Goal: Task Accomplishment & Management: Manage account settings

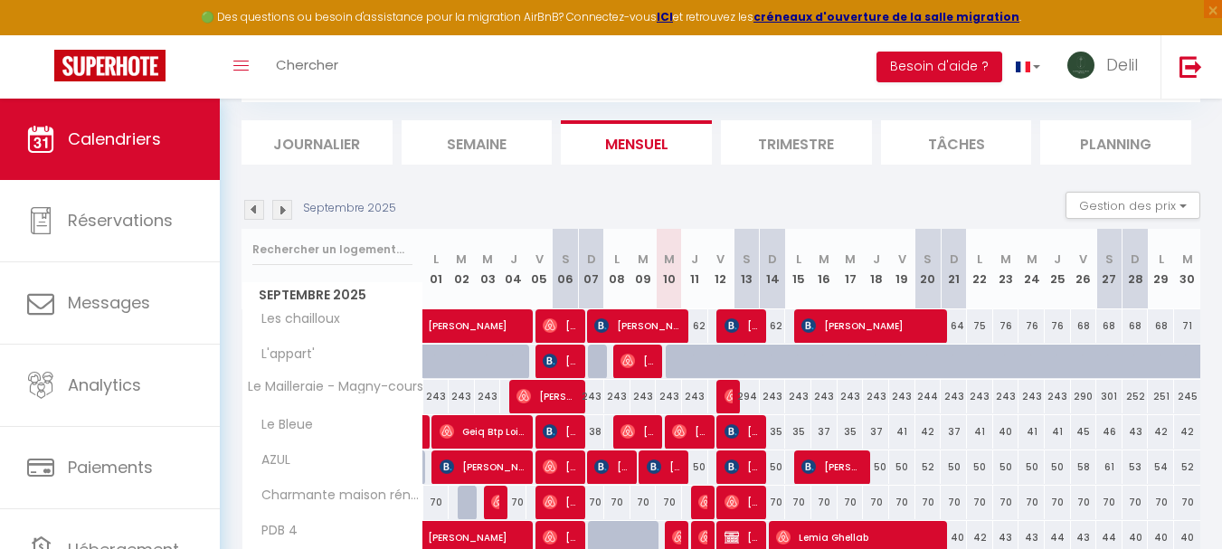
scroll to position [54, 0]
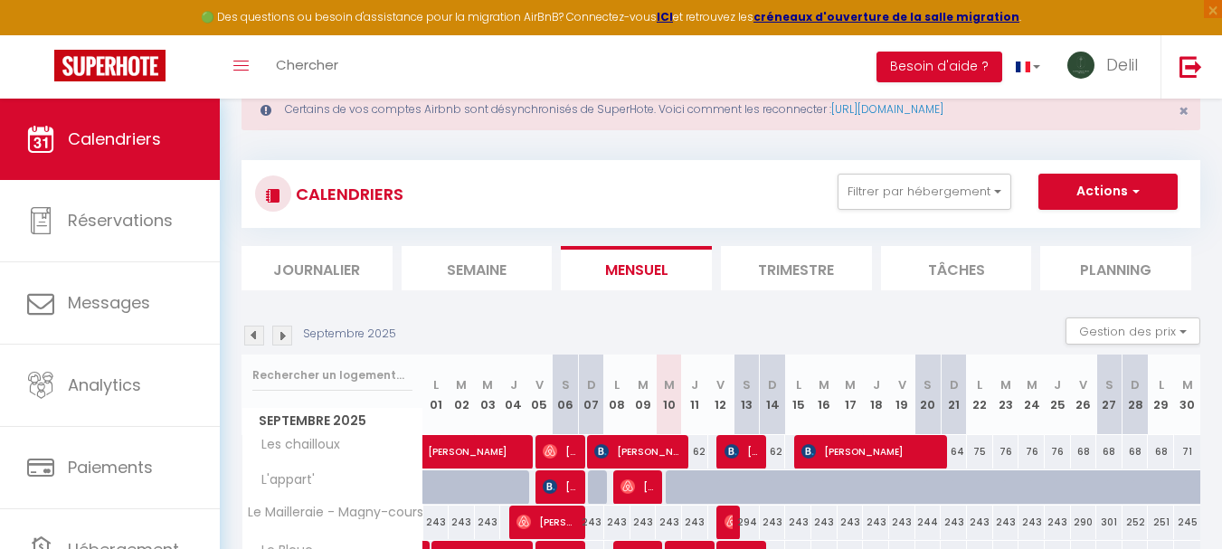
click at [244, 343] on img at bounding box center [254, 336] width 20 height 20
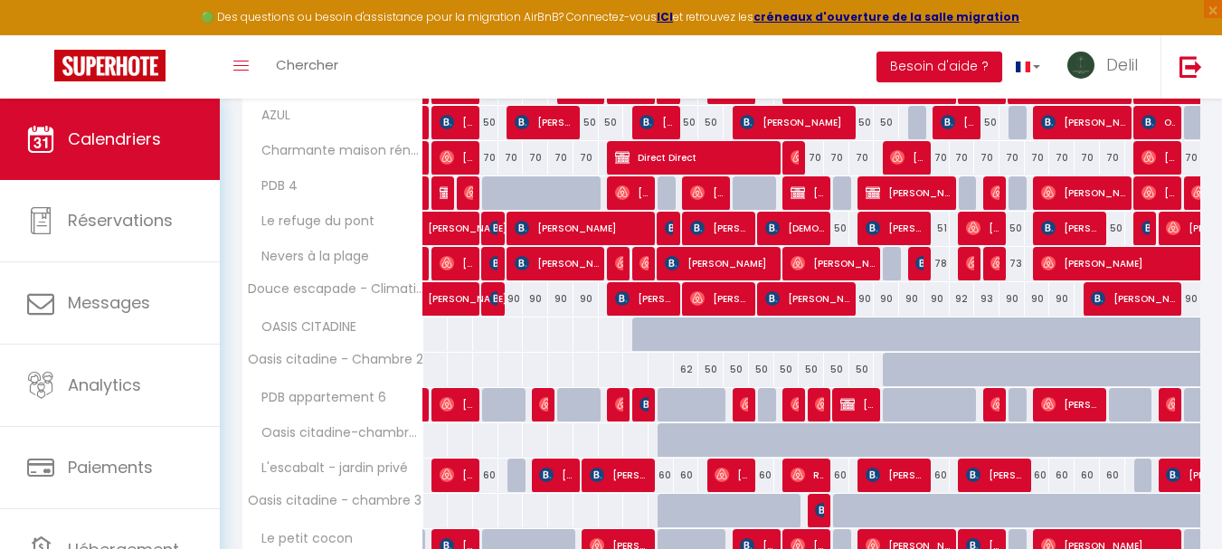
scroll to position [765, 0]
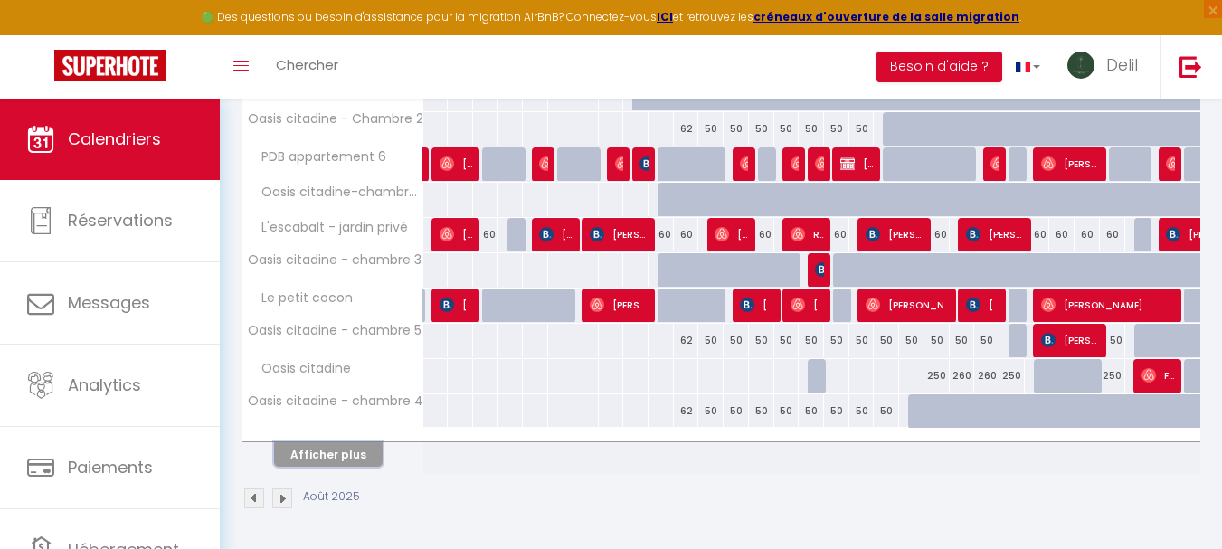
click at [326, 459] on button "Afficher plus" at bounding box center [328, 454] width 109 height 24
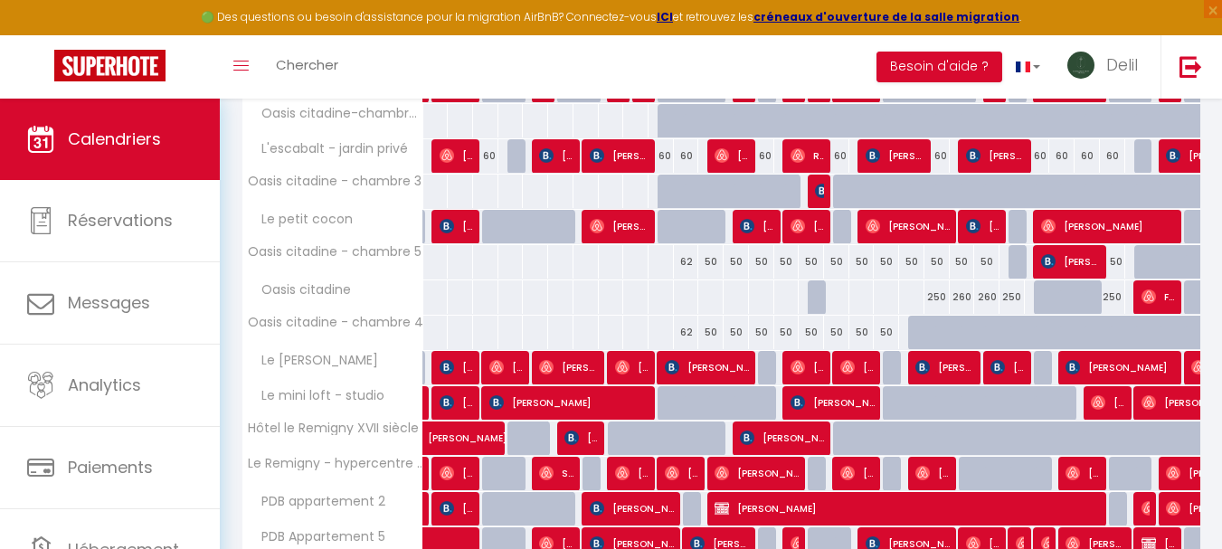
scroll to position [838, 0]
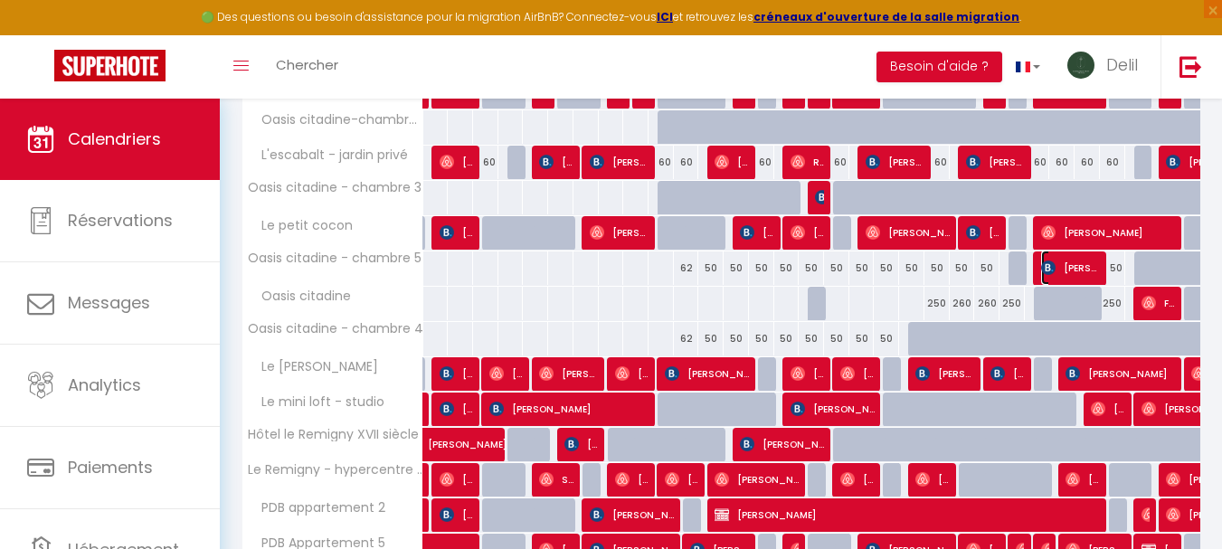
click at [1059, 256] on span "[PERSON_NAME]" at bounding box center [1070, 268] width 59 height 34
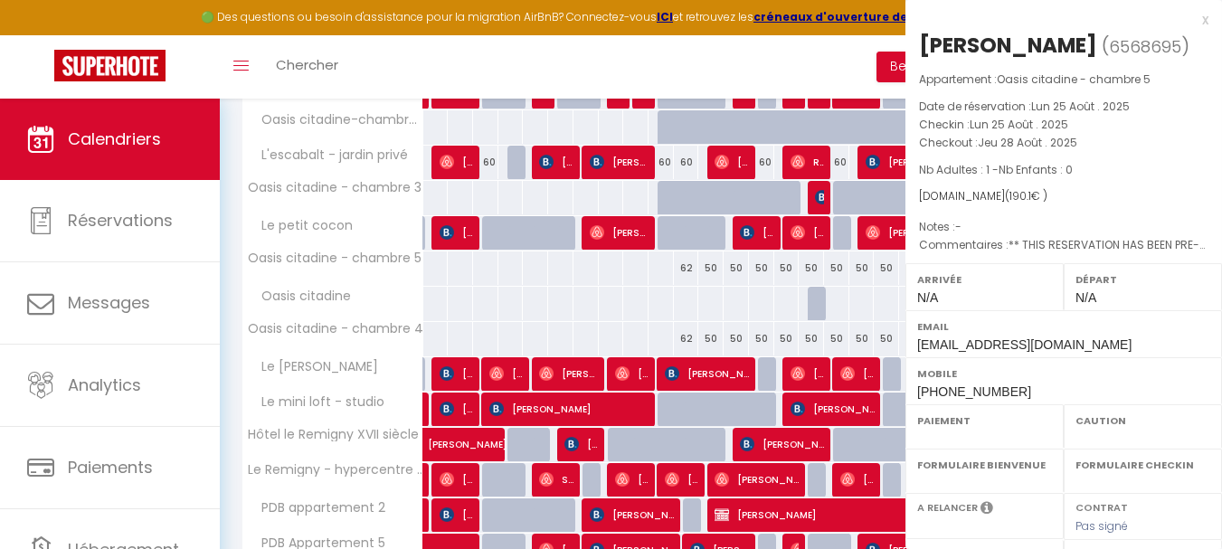
select select "OK"
select select "KO"
select select "0"
select select "1"
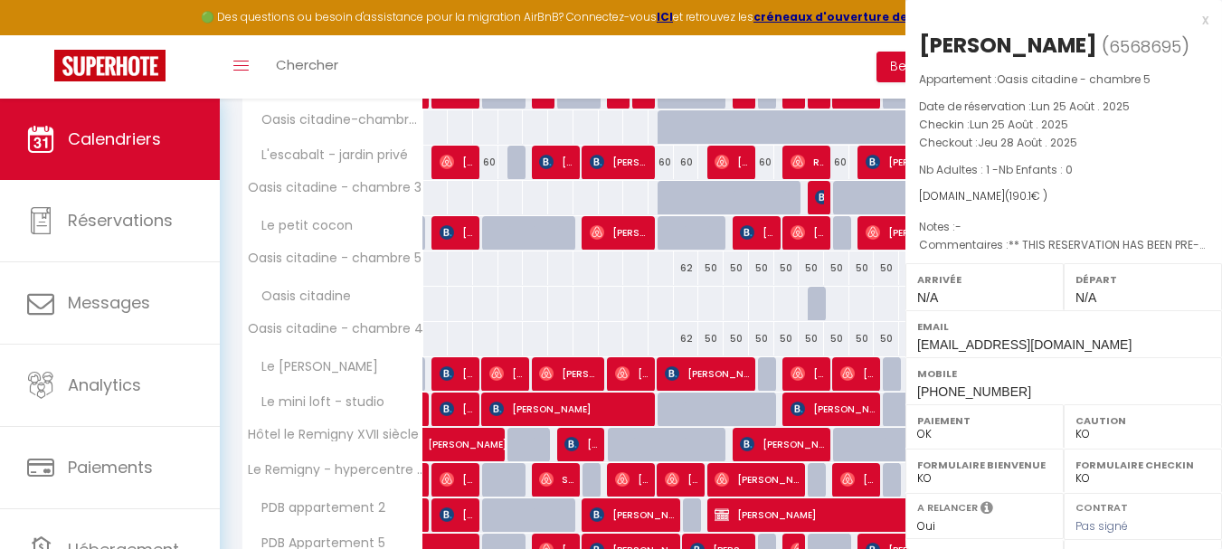
select select
